Goal: Go to known website: Go to known website

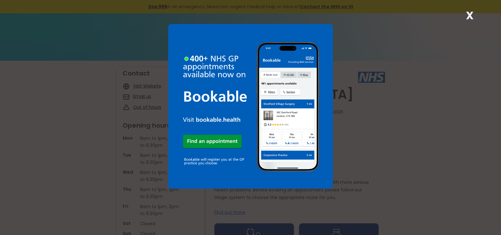
click at [468, 15] on strong "X" at bounding box center [470, 15] width 8 height 15
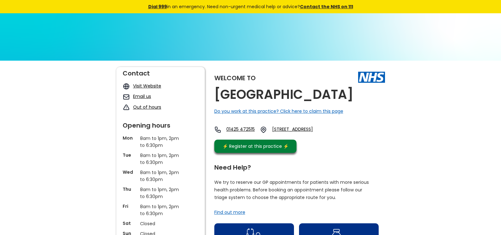
click at [144, 88] on link "Visit Website" at bounding box center [147, 86] width 28 height 6
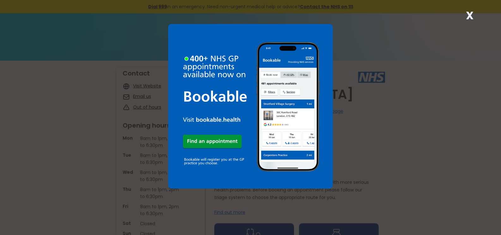
click at [472, 14] on strong "X" at bounding box center [470, 15] width 8 height 15
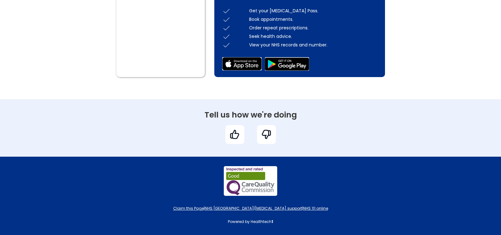
scroll to position [114, 0]
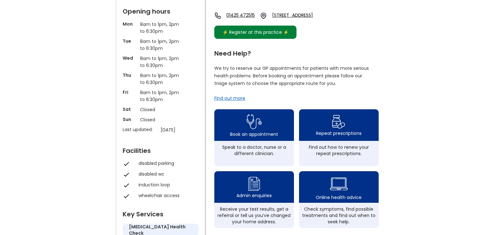
click at [257, 36] on div "⚡️ Register at this practice ⚡️" at bounding box center [255, 32] width 73 height 7
